Goal: Transaction & Acquisition: Purchase product/service

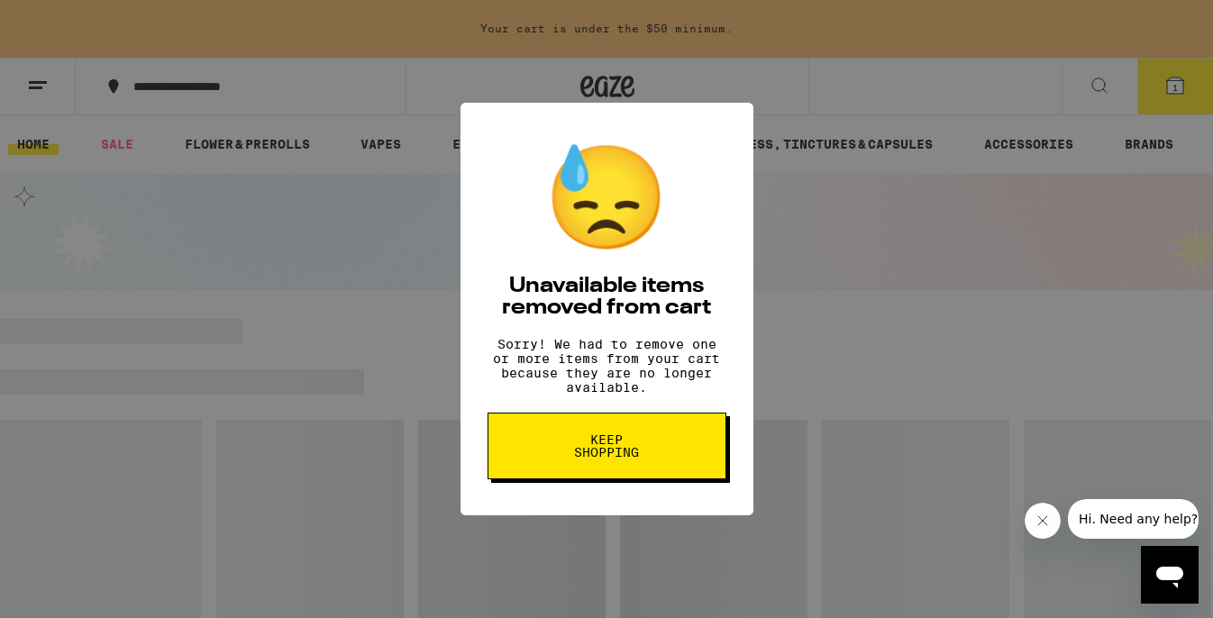
click at [567, 428] on button "Keep Shopping" at bounding box center [607, 446] width 239 height 67
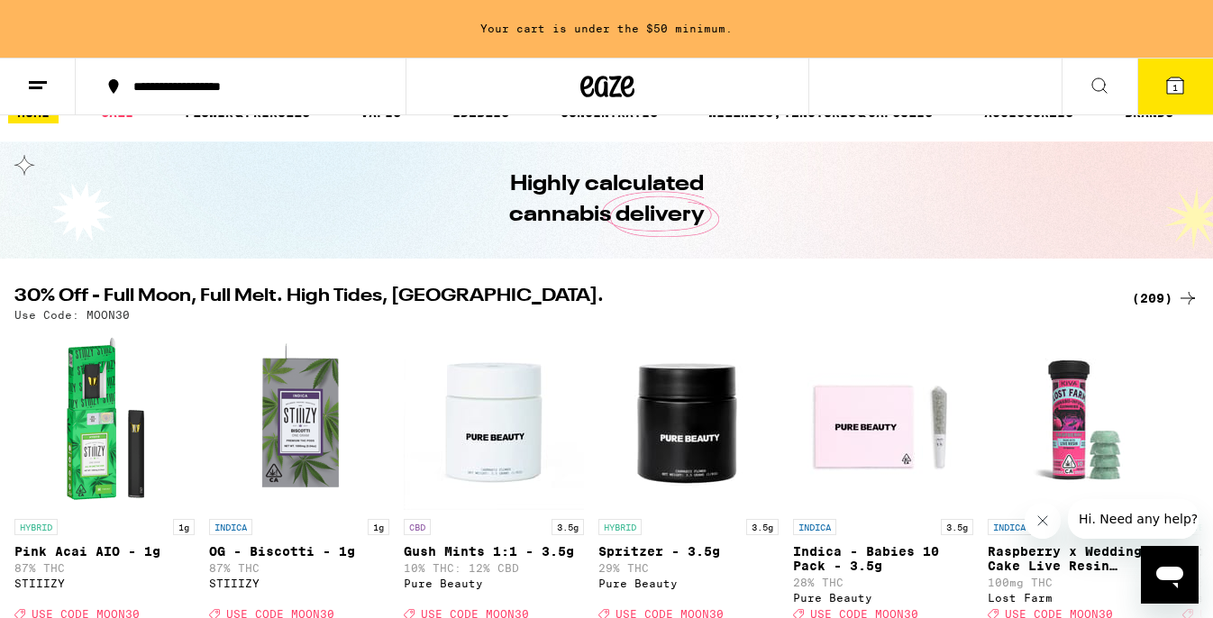
click at [1165, 297] on div "(209)" at bounding box center [1165, 299] width 67 height 22
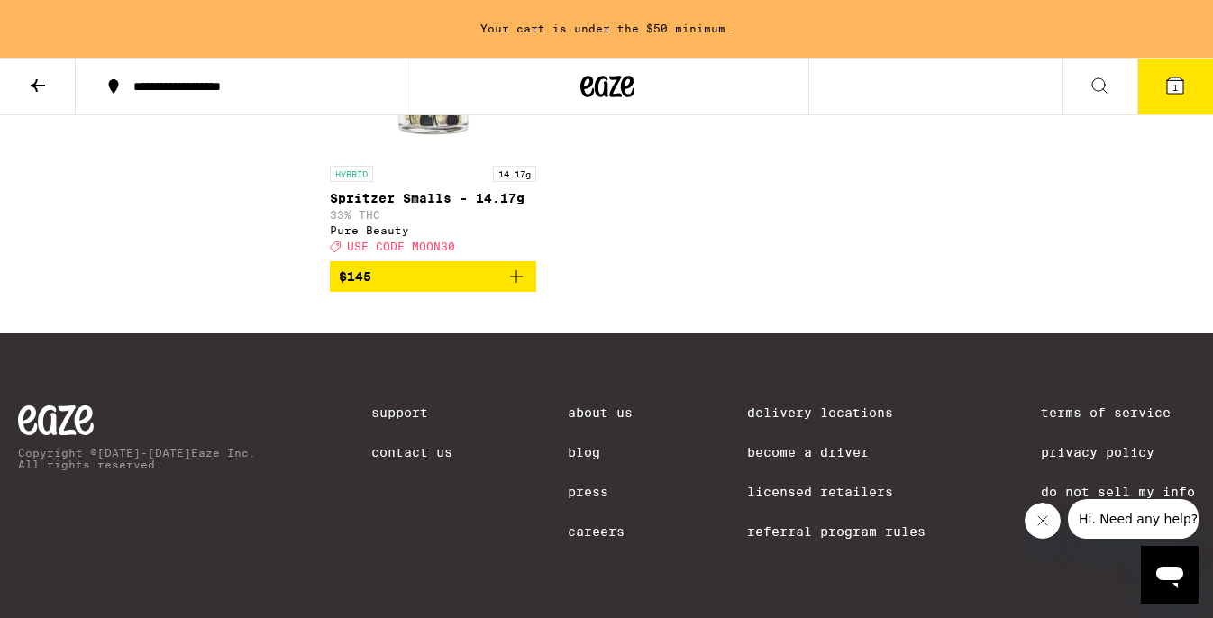
scroll to position [18622, 0]
click at [41, 81] on icon at bounding box center [38, 86] width 22 height 22
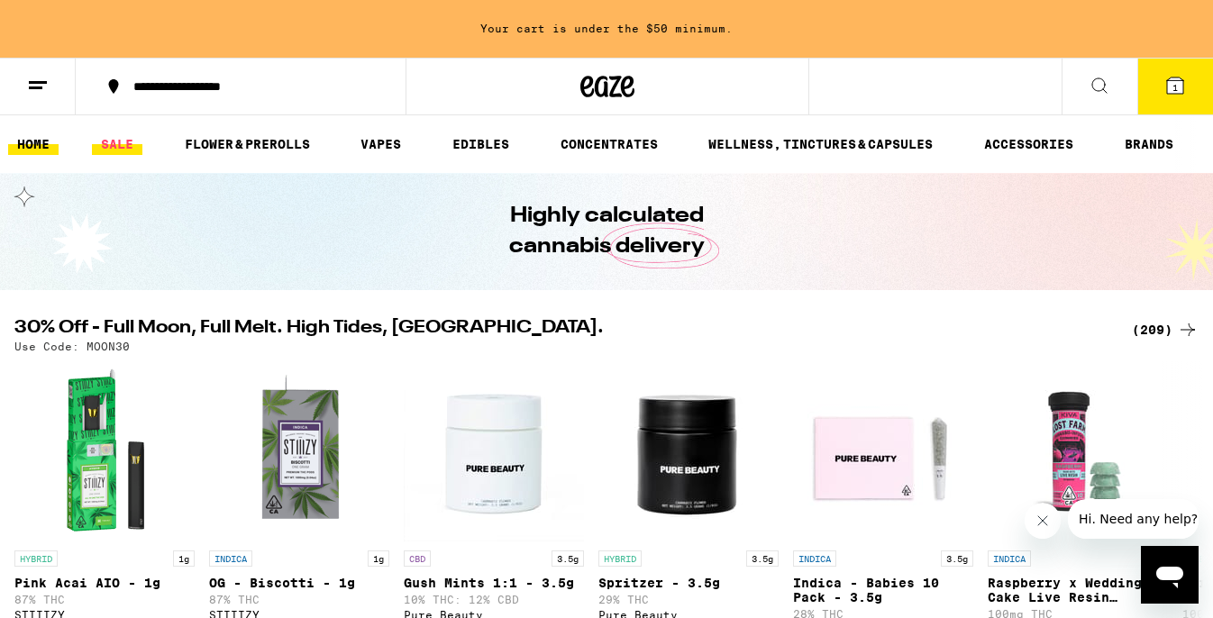
click at [108, 147] on link "SALE" at bounding box center [117, 144] width 50 height 22
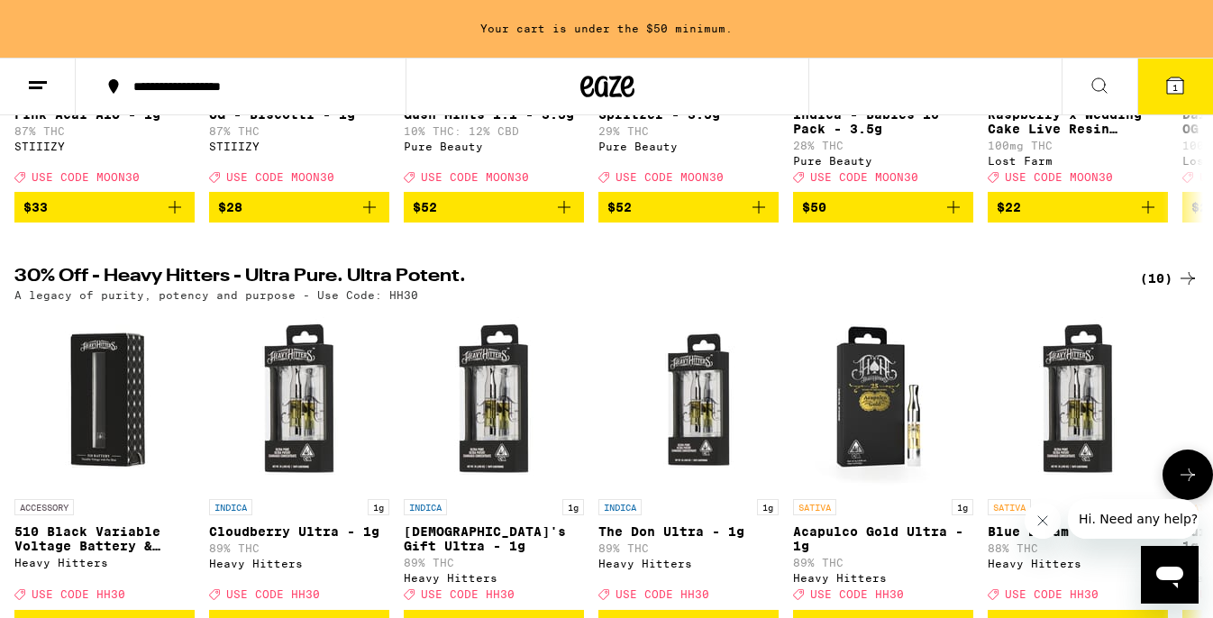
scroll to position [463, 0]
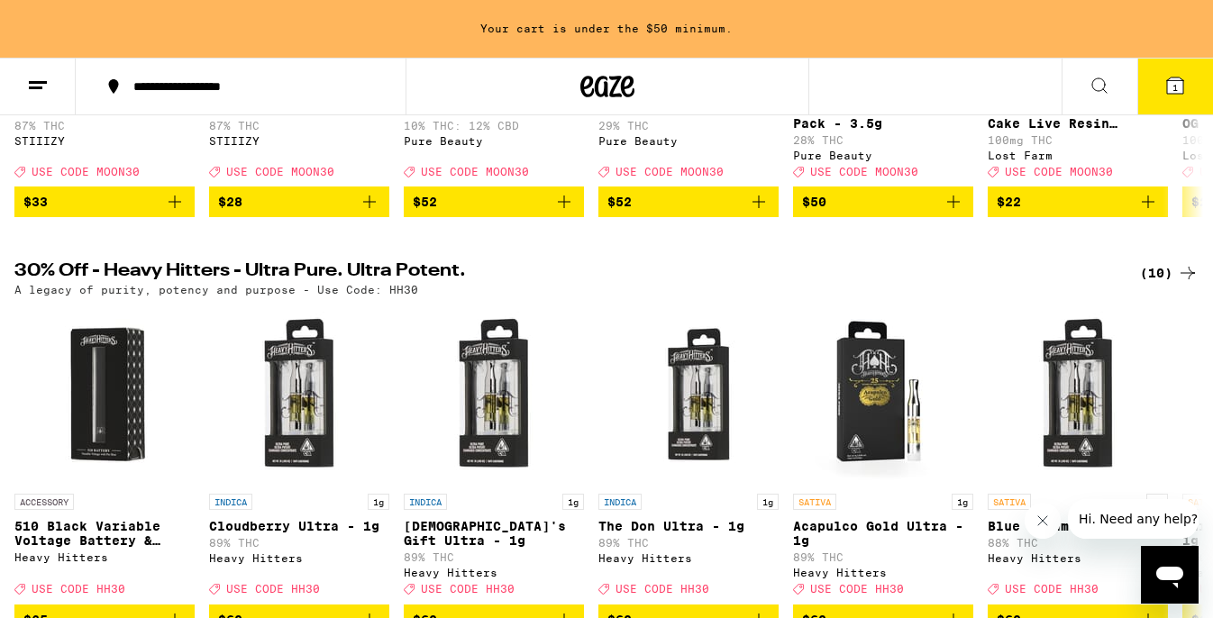
click at [1155, 284] on div "(10)" at bounding box center [1169, 273] width 59 height 22
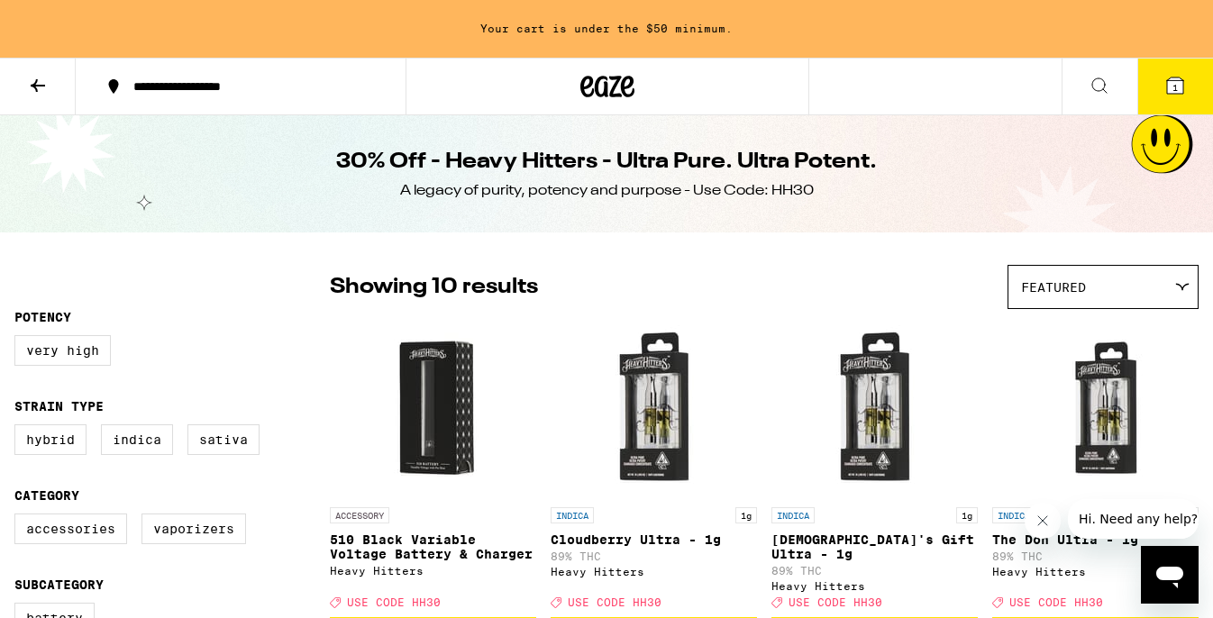
click at [49, 83] on button at bounding box center [38, 87] width 76 height 57
